Goal: Information Seeking & Learning: Understand process/instructions

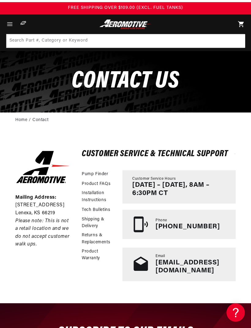
scroll to position [10, 0]
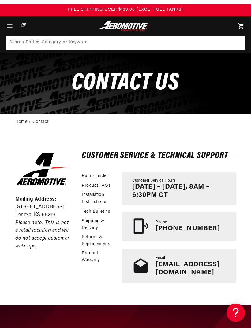
click at [101, 238] on link "Returns & Replacements" at bounding box center [99, 241] width 35 height 14
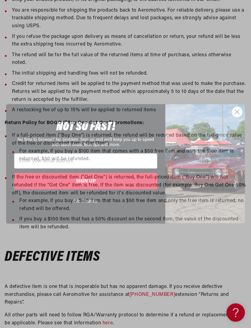
scroll to position [251, 0]
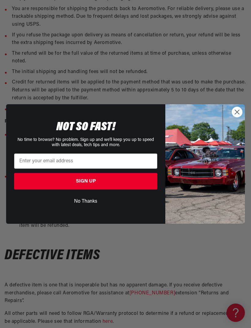
click at [232, 117] on circle "Close dialog" at bounding box center [237, 112] width 10 height 10
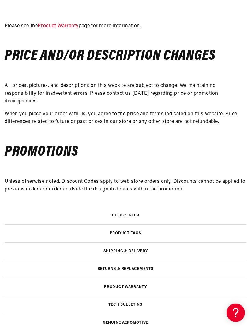
scroll to position [606, 0]
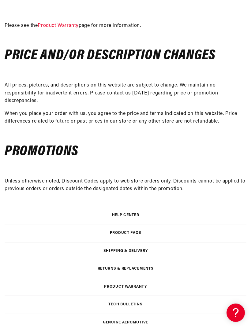
click at [142, 249] on h3 "Shipping & Delivery" at bounding box center [125, 250] width 44 height 3
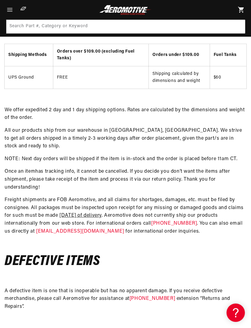
scroll to position [140, 0]
